Goal: Find specific page/section: Find specific page/section

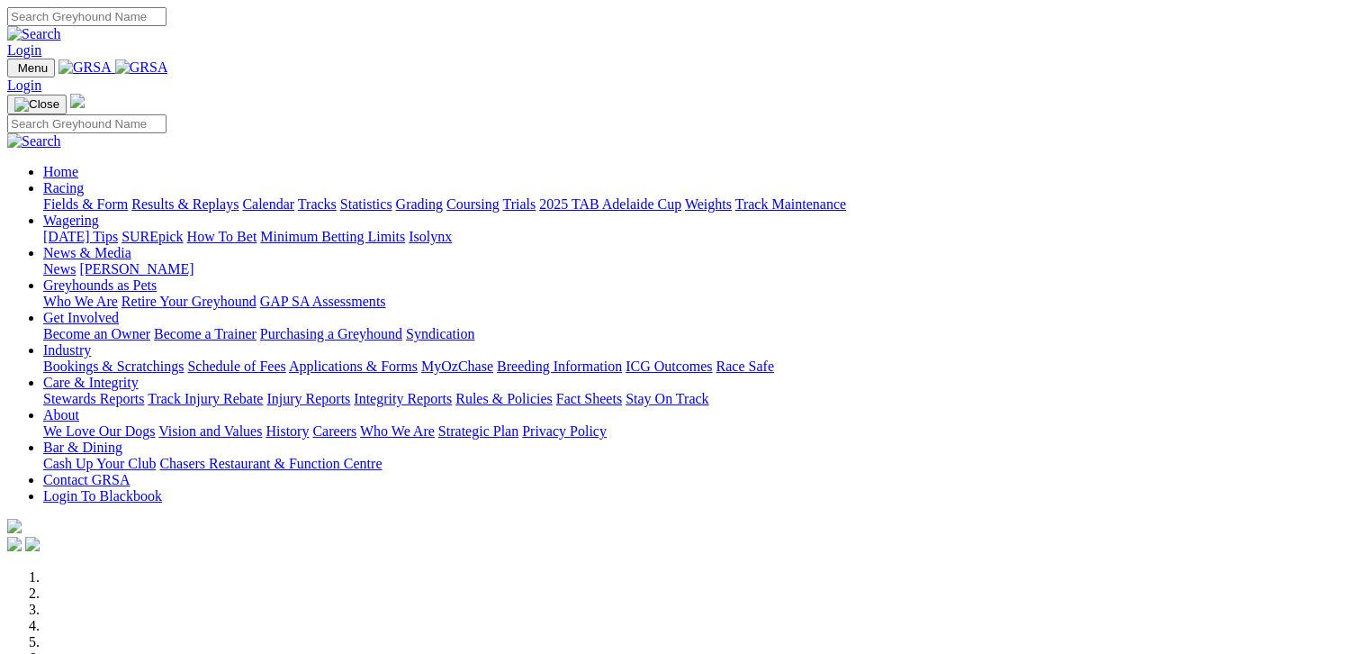
click at [86, 196] on link "Fields & Form" at bounding box center [85, 203] width 85 height 15
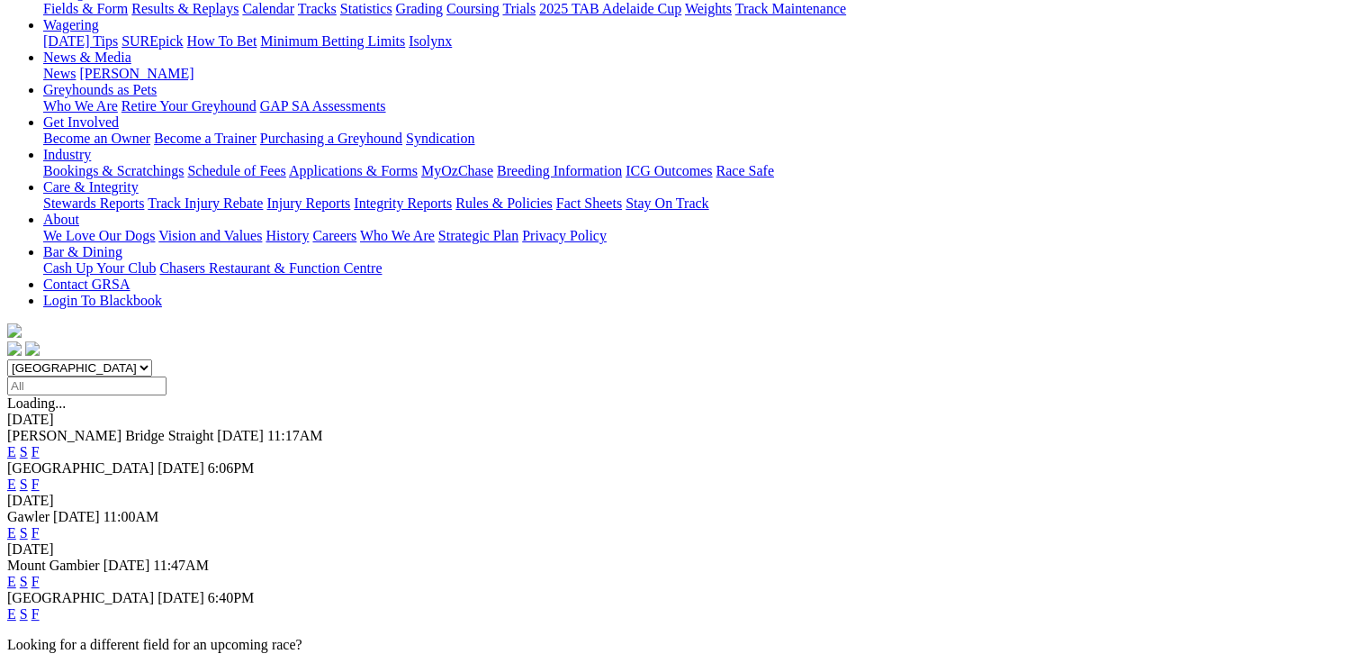
scroll to position [248, 0]
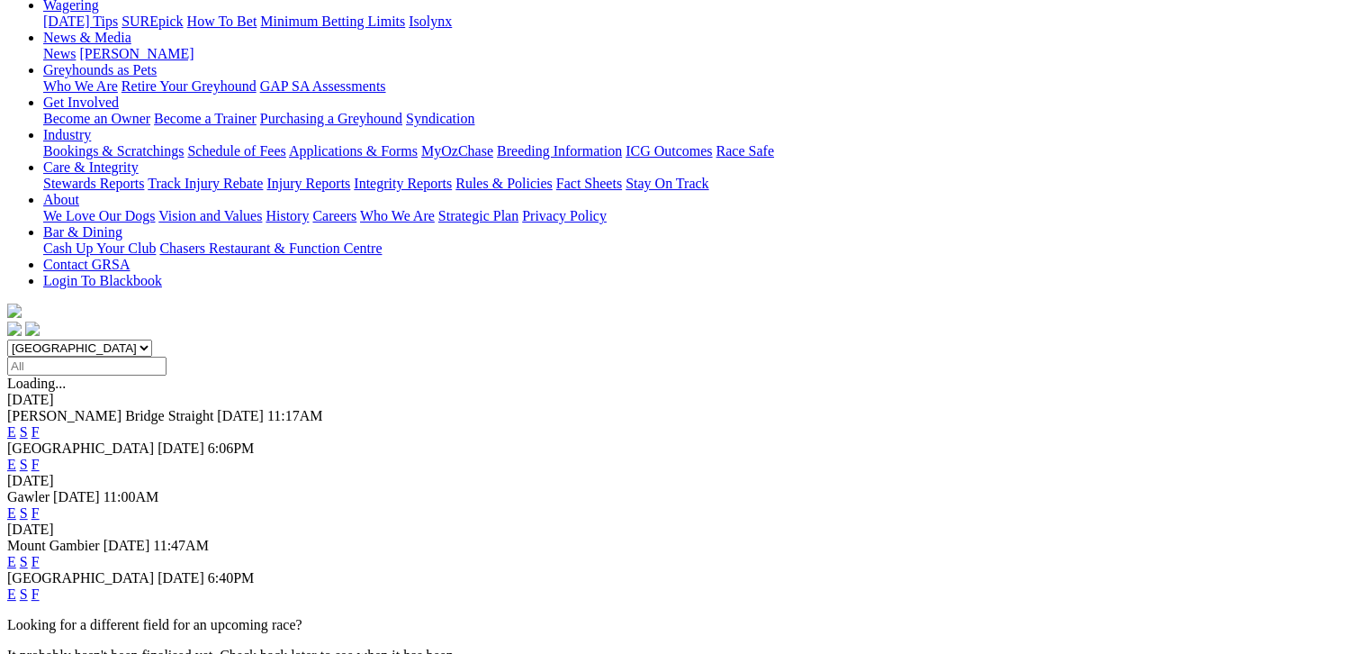
click at [40, 586] on link "F" at bounding box center [36, 593] width 8 height 15
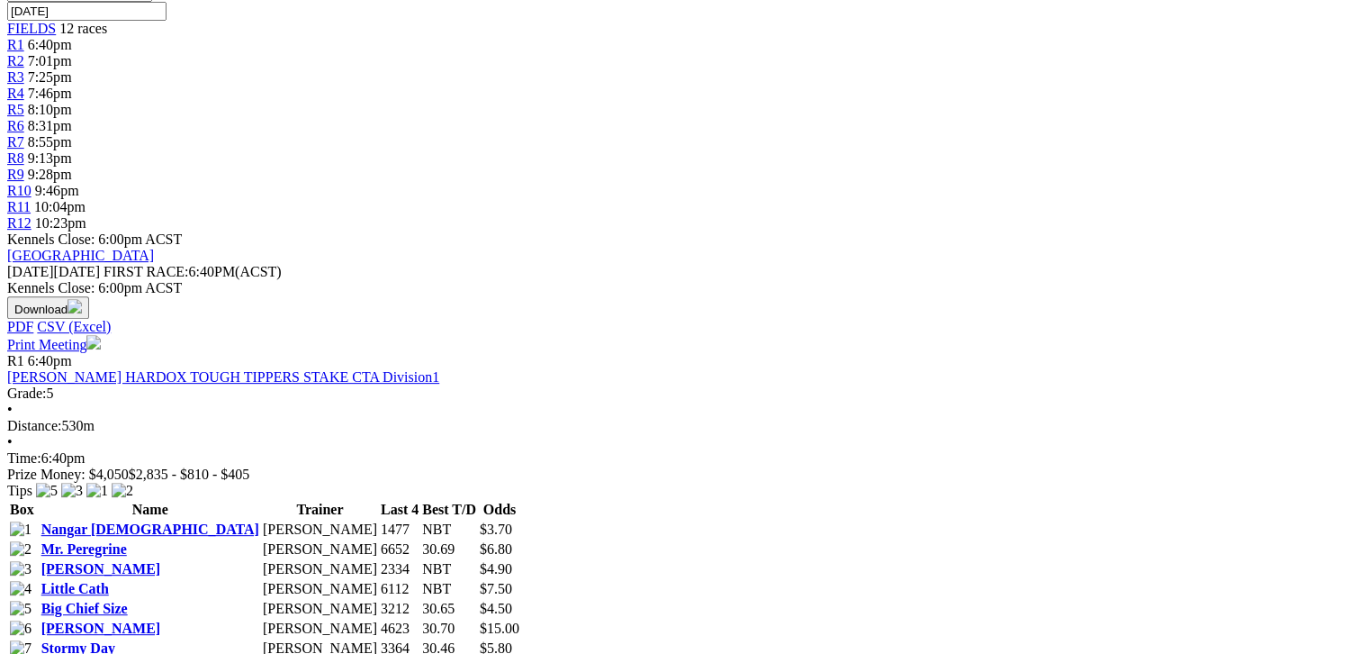
scroll to position [608, 0]
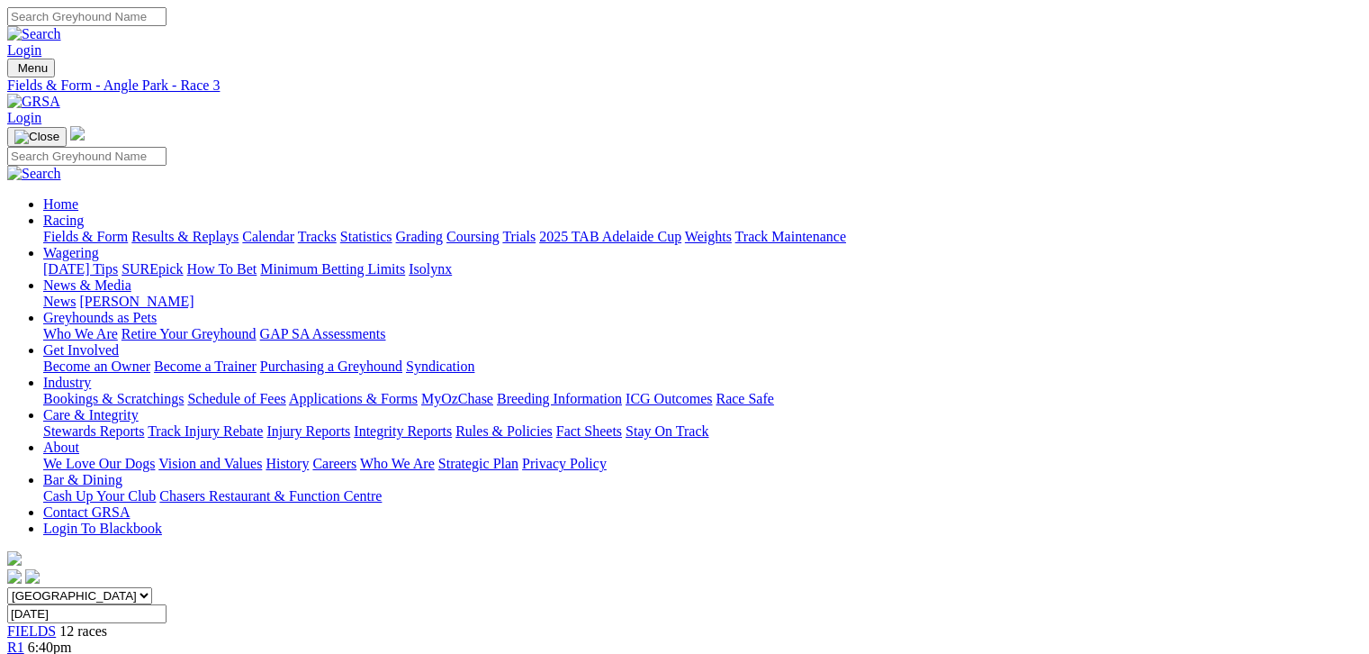
scroll to position [22, 0]
